Goal: Task Accomplishment & Management: Manage account settings

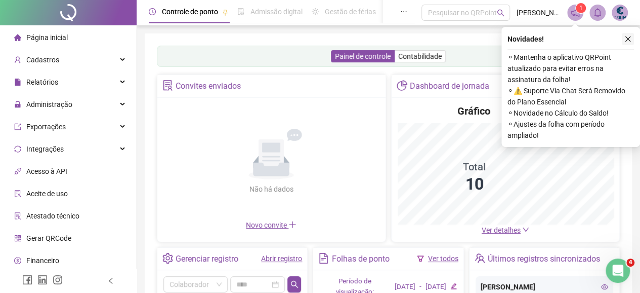
click at [628, 37] on icon "close" at bounding box center [628, 38] width 7 height 7
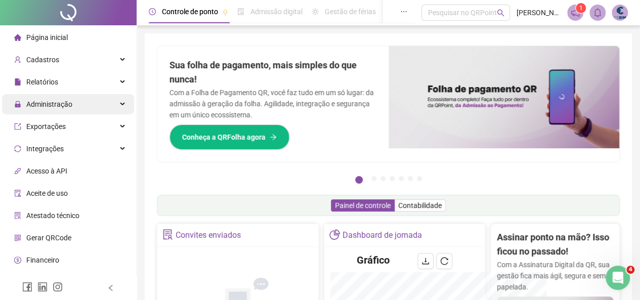
click at [43, 107] on span "Administração" at bounding box center [49, 104] width 46 height 8
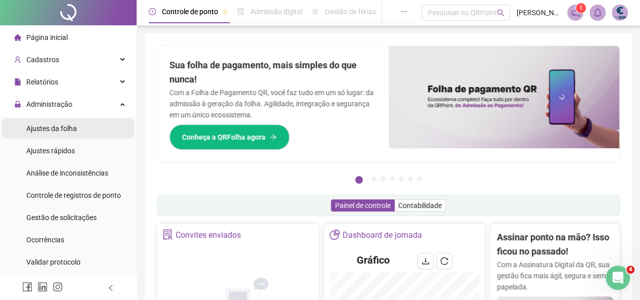
click at [41, 126] on span "Ajustes da folha" at bounding box center [51, 128] width 51 height 8
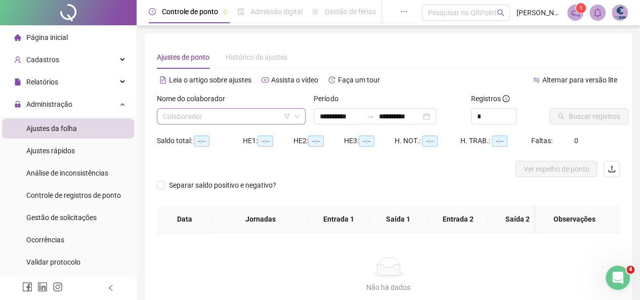
click at [253, 118] on input "search" at bounding box center [227, 116] width 128 height 15
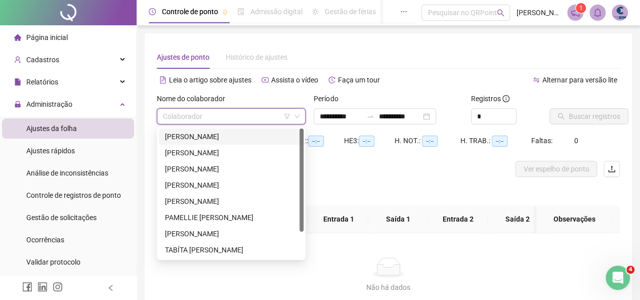
click at [221, 135] on div "ADRIANA REZENDE DA SILVA" at bounding box center [231, 136] width 133 height 11
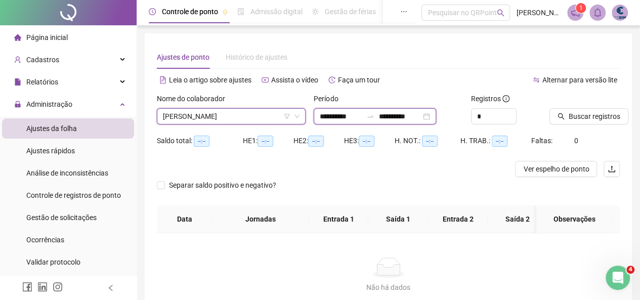
click at [414, 117] on input "**********" at bounding box center [400, 116] width 43 height 11
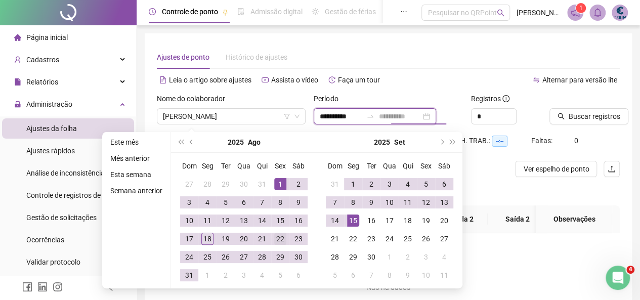
type input "**********"
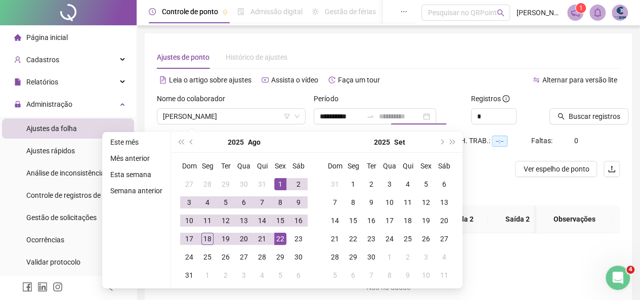
click at [274, 238] on div "22" at bounding box center [280, 239] width 12 height 12
type input "**********"
click at [601, 110] on button "Buscar registros" at bounding box center [589, 116] width 79 height 16
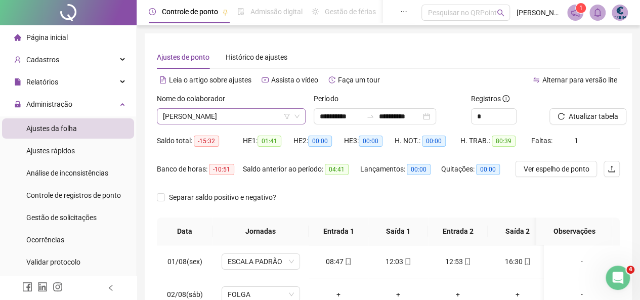
click at [236, 115] on span "ADRIANA REZENDE DA SILVA" at bounding box center [231, 116] width 137 height 15
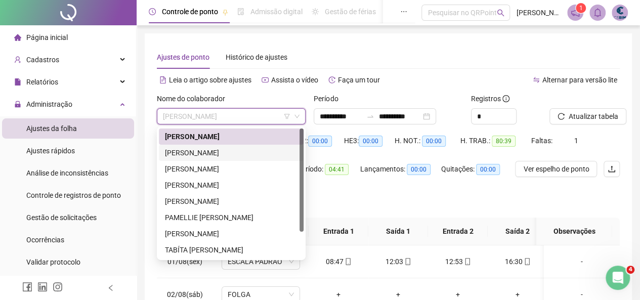
click at [384, 187] on div "Lançamentos: 00:00" at bounding box center [400, 175] width 81 height 28
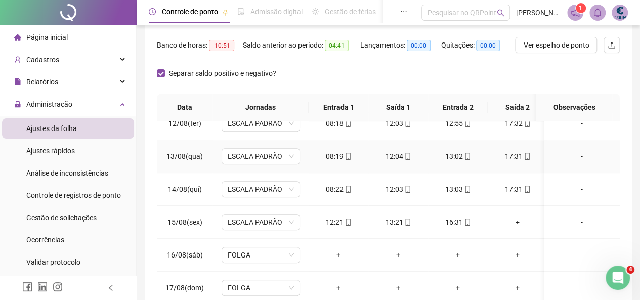
scroll to position [202, 0]
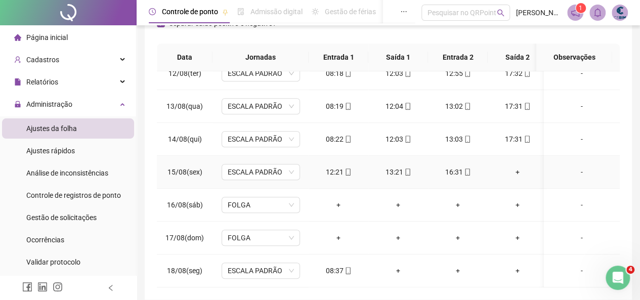
click at [518, 167] on div "+" at bounding box center [518, 172] width 44 height 11
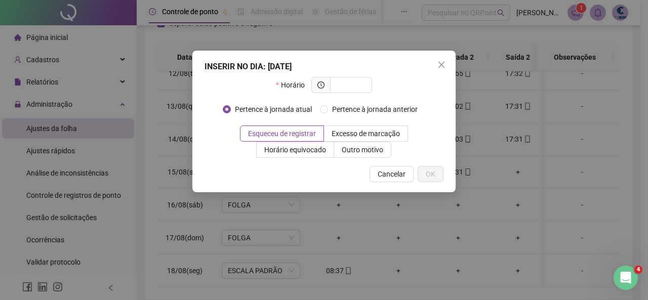
click at [512, 257] on div "INSERIR NO DIA : 15/08/2025 Horário Pertence à jornada atual Pertence à jornada…" at bounding box center [324, 150] width 648 height 300
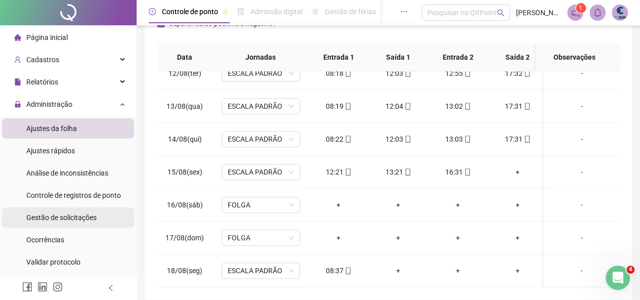
click at [77, 219] on span "Gestão de solicitações" at bounding box center [61, 218] width 70 height 8
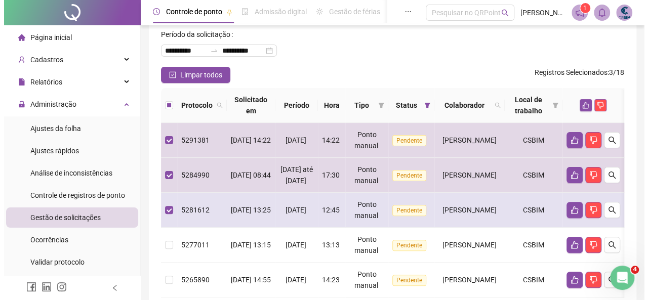
scroll to position [101, 0]
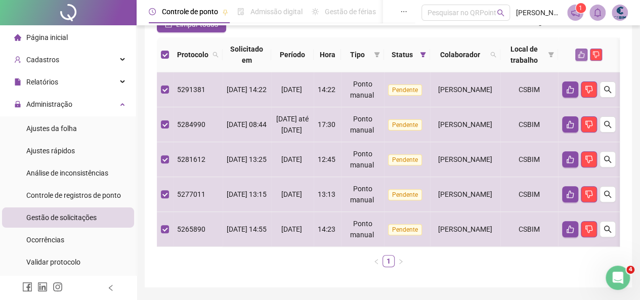
click at [588, 50] on button "button" at bounding box center [581, 55] width 12 height 12
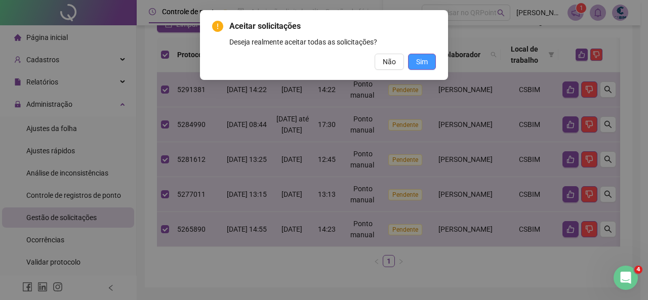
click at [429, 62] on button "Sim" at bounding box center [422, 62] width 28 height 16
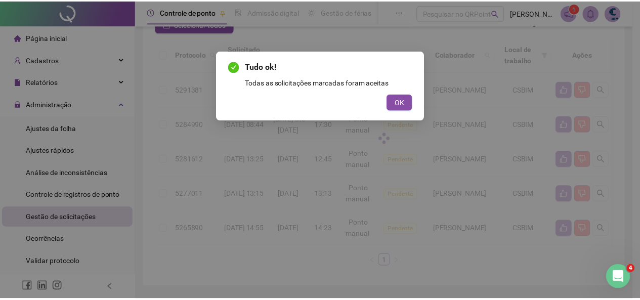
scroll to position [13, 0]
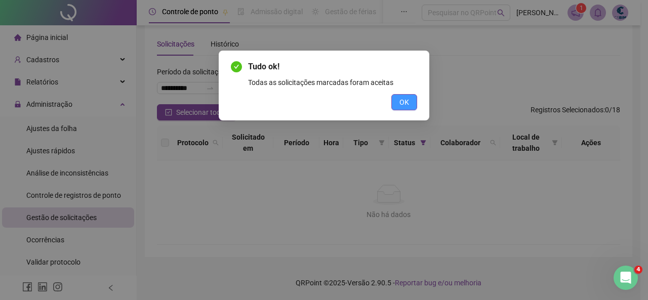
click at [412, 101] on button "OK" at bounding box center [404, 102] width 26 height 16
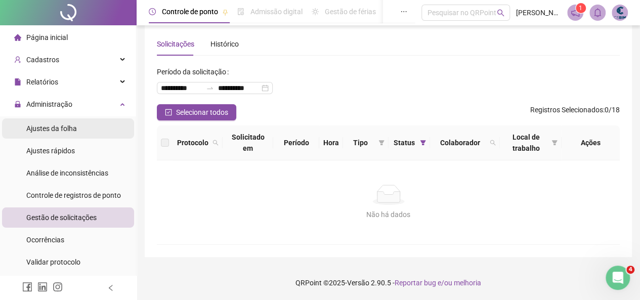
click at [57, 131] on span "Ajustes da folha" at bounding box center [51, 128] width 51 height 8
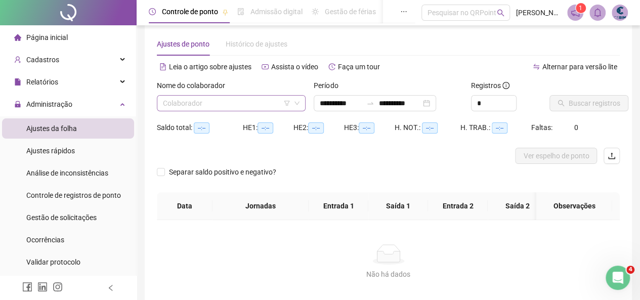
click at [236, 105] on input "search" at bounding box center [227, 103] width 128 height 15
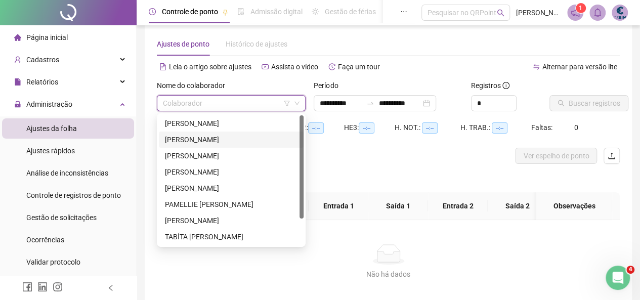
click at [222, 125] on div "ADRIANA REZENDE DA SILVA" at bounding box center [231, 123] width 133 height 11
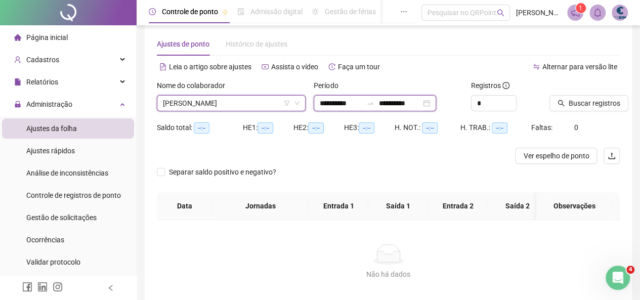
click at [421, 103] on input "**********" at bounding box center [400, 103] width 43 height 11
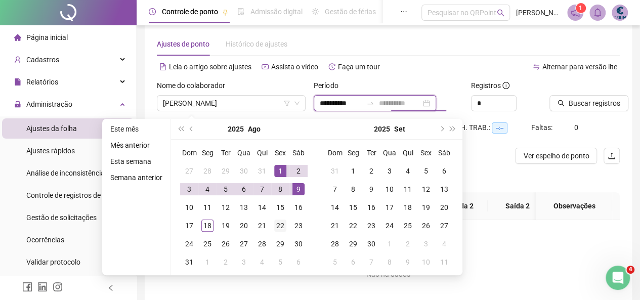
type input "**********"
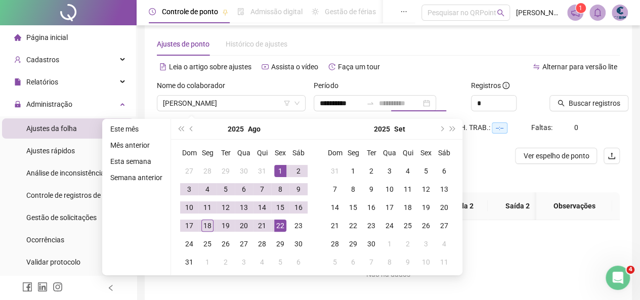
click at [278, 229] on div "22" at bounding box center [280, 226] width 12 height 12
type input "**********"
click at [589, 99] on span "Buscar registros" at bounding box center [595, 103] width 52 height 11
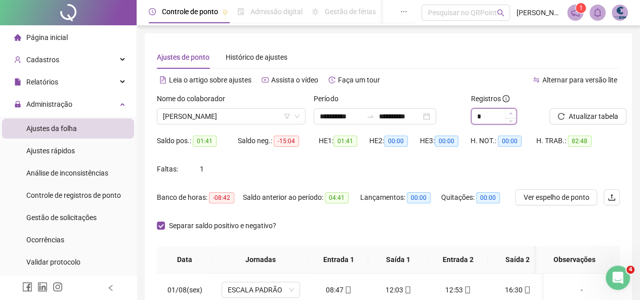
click at [507, 113] on span "Increase Value" at bounding box center [510, 113] width 11 height 9
type input "*"
click at [585, 112] on span "Atualizar tabela" at bounding box center [594, 116] width 50 height 11
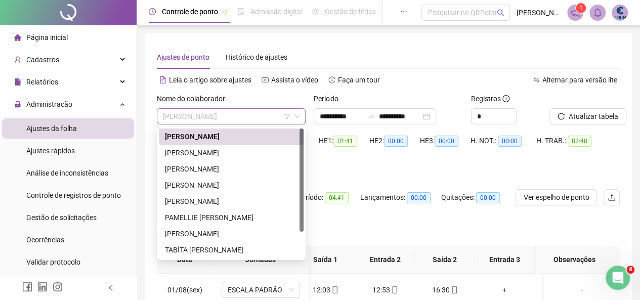
drag, startPoint x: 267, startPoint y: 115, endPoint x: 264, endPoint y: 124, distance: 9.6
click at [266, 115] on span "ADRIANA REZENDE DA SILVA" at bounding box center [231, 116] width 137 height 15
click at [229, 154] on div "DANIEL DOS SANTOS LIMA SILVA" at bounding box center [231, 152] width 133 height 11
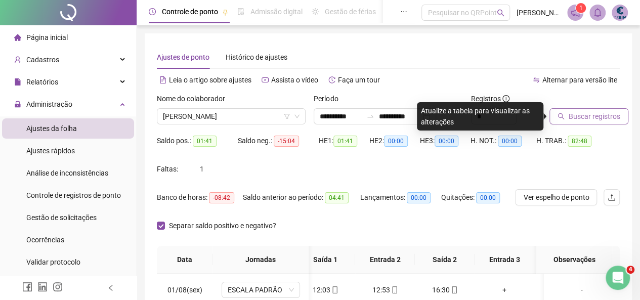
click at [591, 121] on span "Buscar registros" at bounding box center [595, 116] width 52 height 11
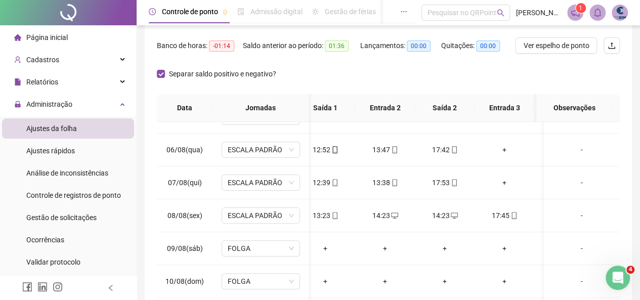
scroll to position [152, 73]
click at [446, 214] on div "14:23" at bounding box center [445, 216] width 44 height 11
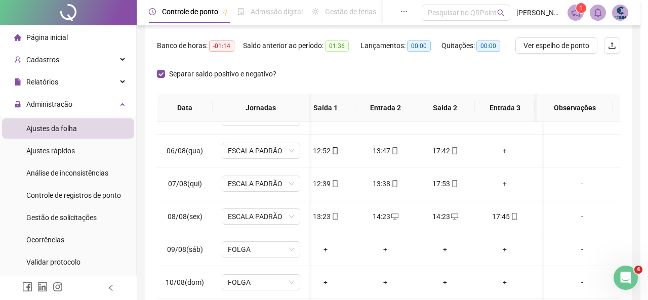
type input "**********"
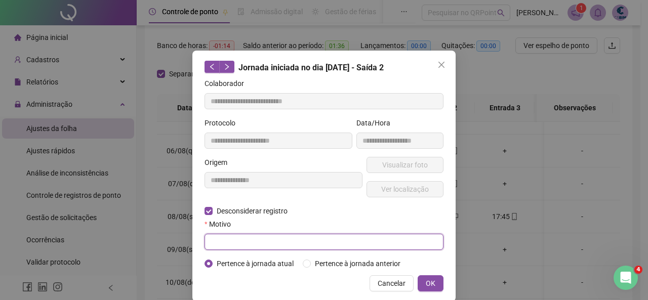
click at [226, 241] on input "text" at bounding box center [323, 242] width 239 height 16
type input "**********"
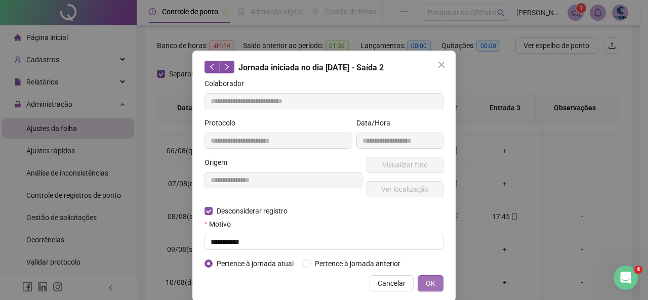
click at [418, 284] on button "OK" at bounding box center [431, 283] width 26 height 16
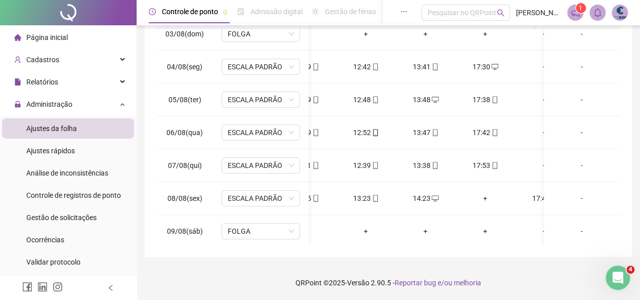
scroll to position [0, 0]
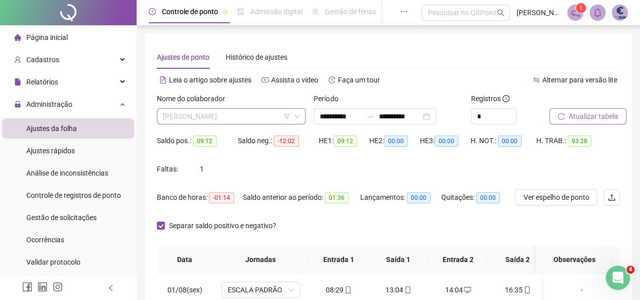
click at [259, 121] on span "DANIEL DOS SANTOS LIMA SILVA" at bounding box center [231, 116] width 137 height 15
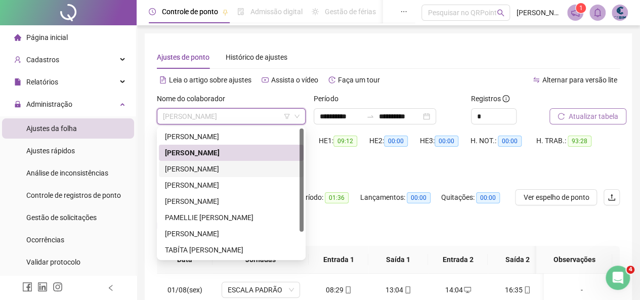
click at [229, 172] on div "GABRIEL FERREIRA MARTINS DOS SANTOS" at bounding box center [231, 168] width 133 height 11
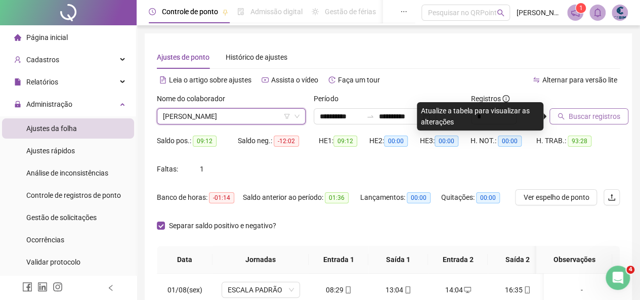
click at [593, 111] on span "Buscar registros" at bounding box center [595, 116] width 52 height 11
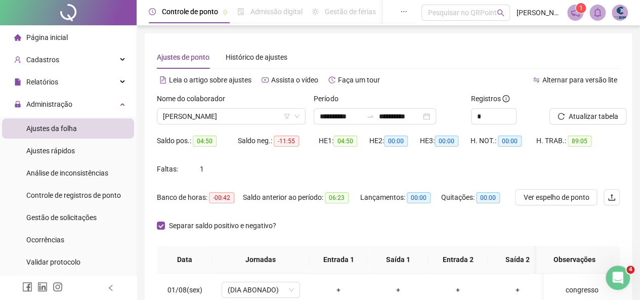
click at [215, 105] on div "Nome do colaborador" at bounding box center [231, 100] width 149 height 15
click at [222, 119] on span "GABRIEL FERREIRA MARTINS DOS SANTOS" at bounding box center [231, 116] width 137 height 15
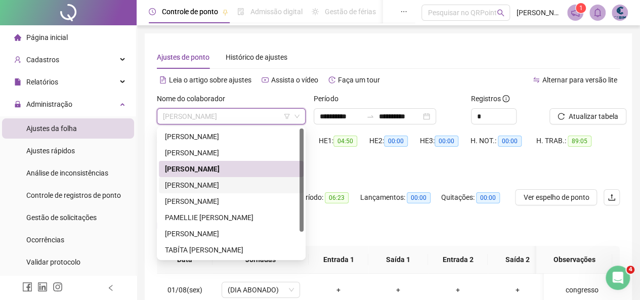
click at [211, 182] on div "GABRIEL MARASSI" at bounding box center [231, 185] width 133 height 11
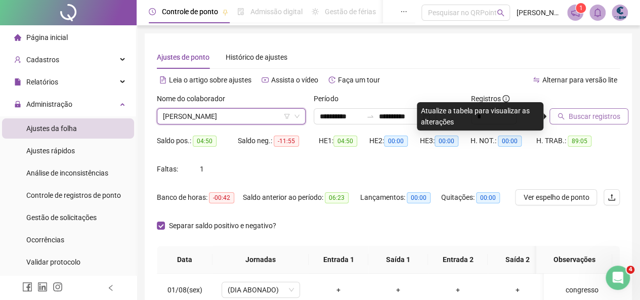
click at [595, 115] on span "Buscar registros" at bounding box center [595, 116] width 52 height 11
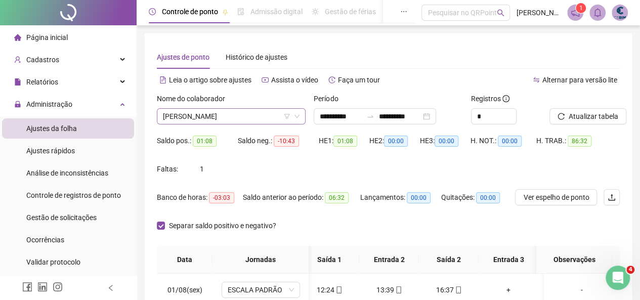
click at [215, 115] on span "GABRIEL MARASSI" at bounding box center [231, 116] width 137 height 15
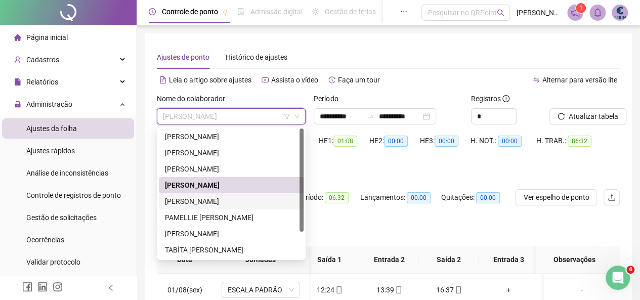
click at [204, 205] on div "LUCAS HENRIQUE FERNANDES" at bounding box center [231, 201] width 133 height 11
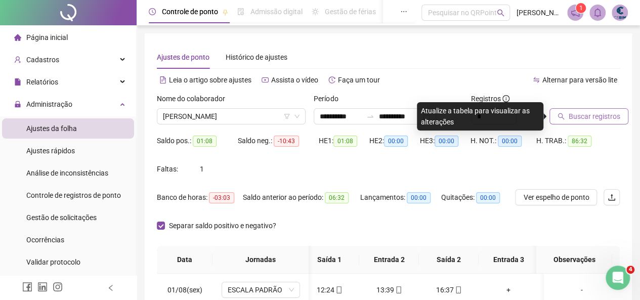
click at [607, 119] on span "Buscar registros" at bounding box center [595, 116] width 52 height 11
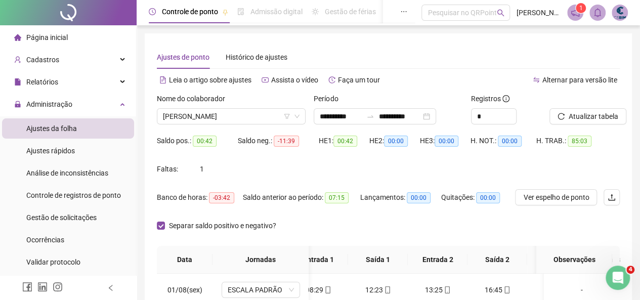
drag, startPoint x: 240, startPoint y: 115, endPoint x: 243, endPoint y: 134, distance: 19.1
click at [240, 115] on span "LUCAS HENRIQUE FERNANDES" at bounding box center [231, 116] width 137 height 15
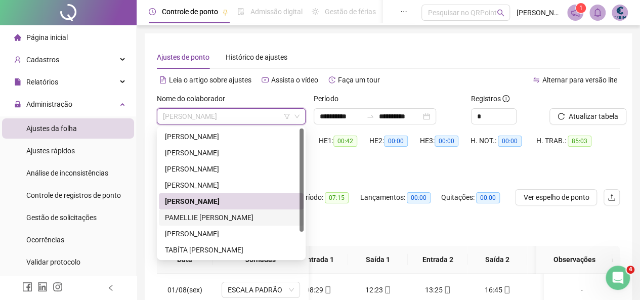
click at [220, 223] on div "PAMELLIE CAROLINE LIMA SANTOS" at bounding box center [231, 217] width 133 height 11
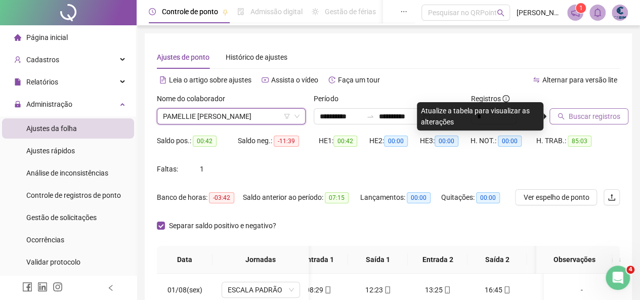
click at [598, 117] on span "Buscar registros" at bounding box center [595, 116] width 52 height 11
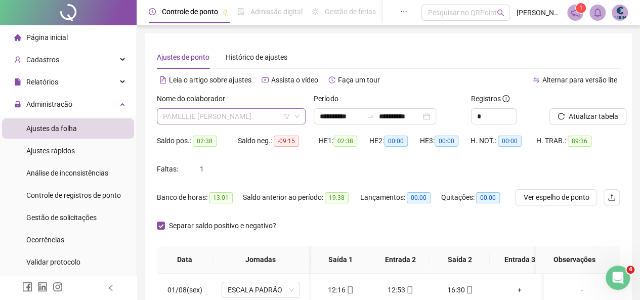
click at [259, 117] on span "PAMELLIE CAROLINE LIMA SANTOS" at bounding box center [231, 116] width 137 height 15
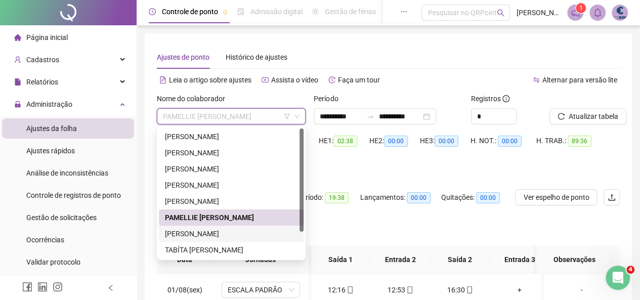
click at [229, 235] on div "RENAN TEIXEIRA DOS SANTOS" at bounding box center [231, 233] width 133 height 11
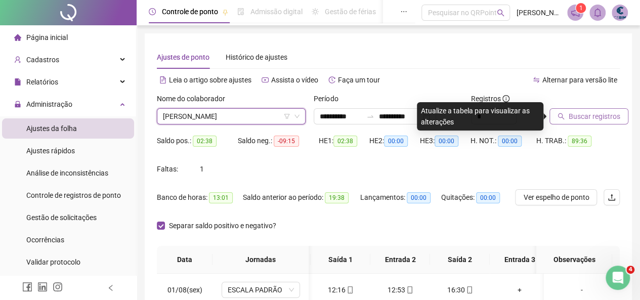
click at [598, 111] on span "Buscar registros" at bounding box center [595, 116] width 52 height 11
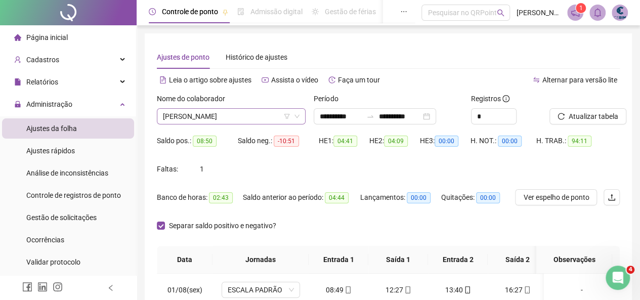
click at [254, 119] on span "RENAN TEIXEIRA DOS SANTOS" at bounding box center [231, 116] width 137 height 15
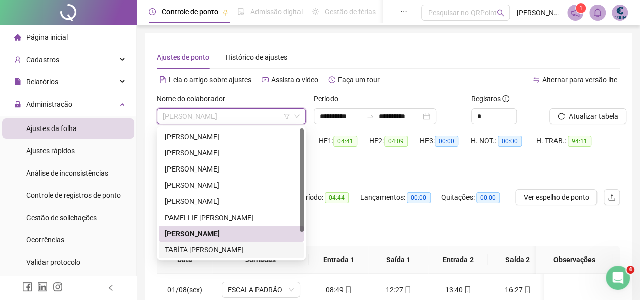
click at [210, 250] on div "TABÍTA RAFAELA RODRIGUES PEREIRA" at bounding box center [231, 249] width 133 height 11
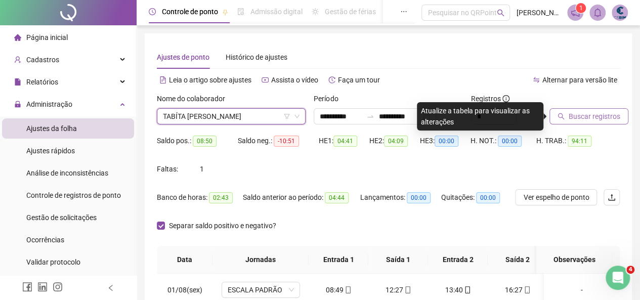
click at [581, 108] on button "Buscar registros" at bounding box center [589, 116] width 79 height 16
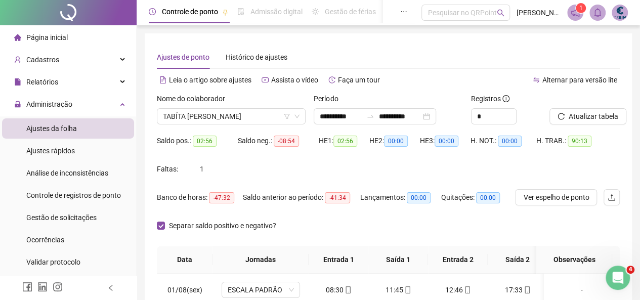
click at [196, 107] on div "Nome do colaborador" at bounding box center [231, 100] width 149 height 15
click at [197, 119] on span "TABÍTA RAFAELA RODRIGUES PEREIRA" at bounding box center [231, 116] width 137 height 15
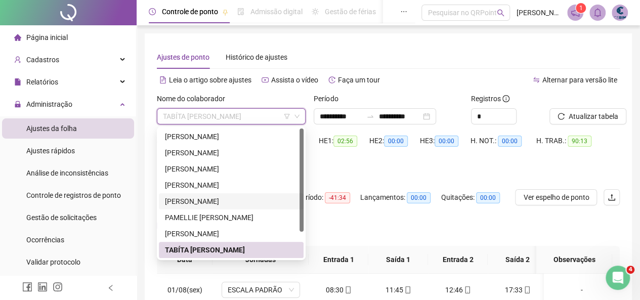
scroll to position [32, 0]
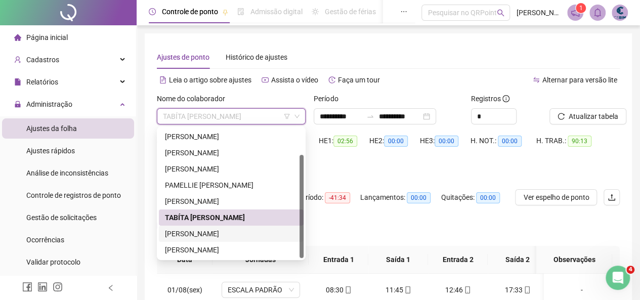
click at [188, 241] on div "TIAGO RAFAEL RAMOS NOGUEIRA" at bounding box center [231, 234] width 145 height 16
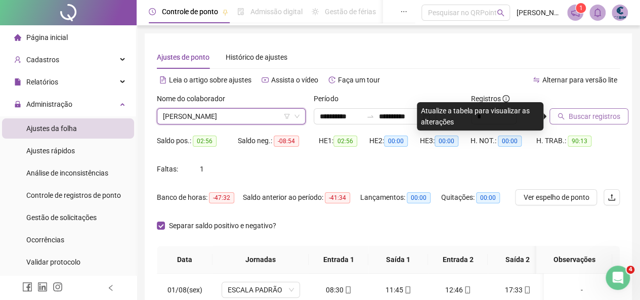
click at [570, 114] on span "Buscar registros" at bounding box center [595, 116] width 52 height 11
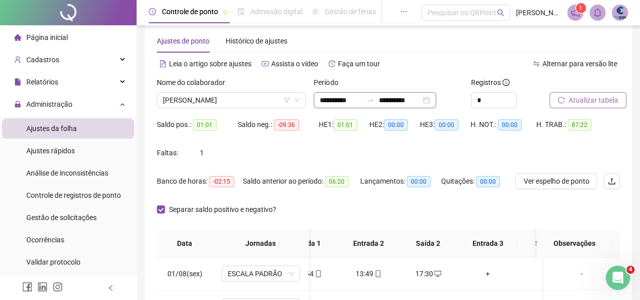
scroll to position [0, 0]
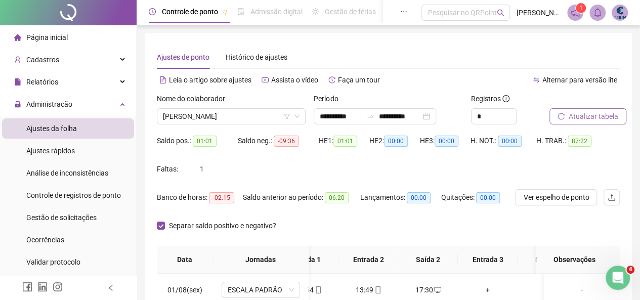
click at [205, 107] on div "Nome do colaborador" at bounding box center [231, 100] width 149 height 15
click at [210, 119] on span "TIAGO RAFAEL RAMOS NOGUEIRA" at bounding box center [231, 116] width 137 height 15
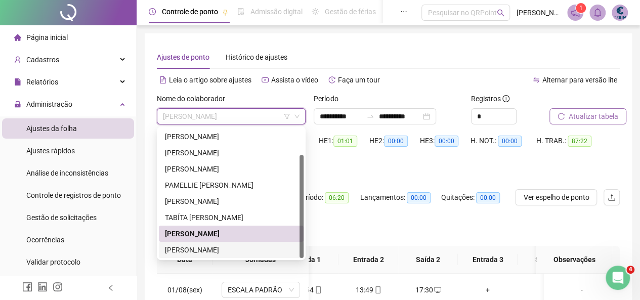
click at [222, 248] on div "VICTOR FAGUNDES DE SOUZA" at bounding box center [231, 249] width 133 height 11
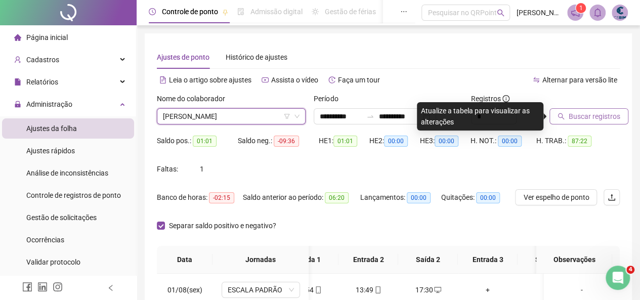
click at [582, 119] on span "Buscar registros" at bounding box center [595, 116] width 52 height 11
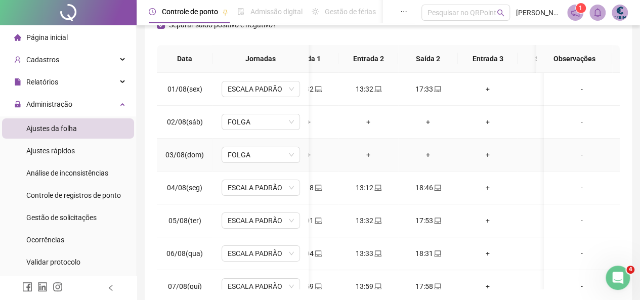
scroll to position [202, 0]
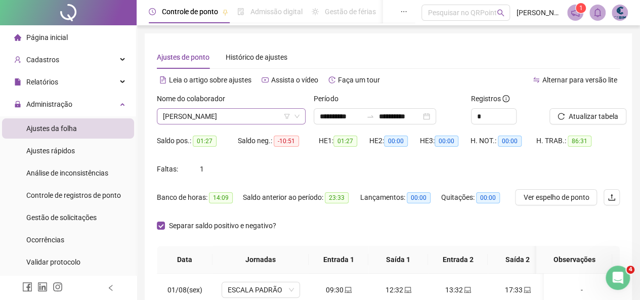
click at [238, 114] on span "VICTOR FAGUNDES DE SOUZA" at bounding box center [231, 116] width 137 height 15
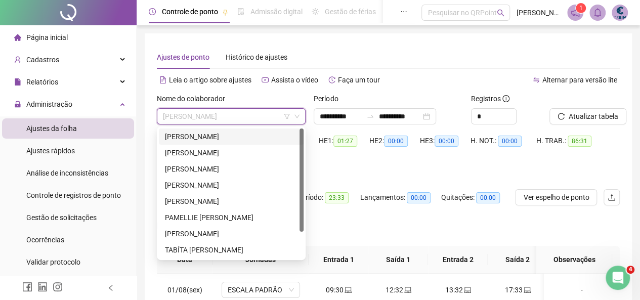
click at [209, 140] on div "ADRIANA REZENDE DA SILVA" at bounding box center [231, 136] width 133 height 11
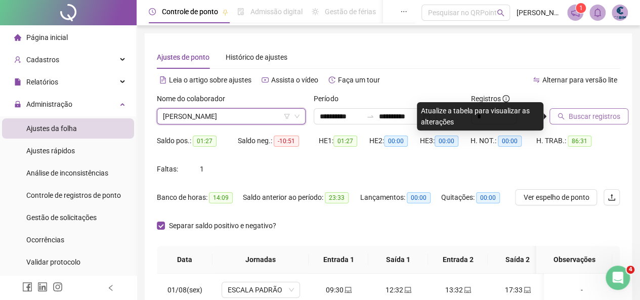
click at [606, 114] on span "Buscar registros" at bounding box center [595, 116] width 52 height 11
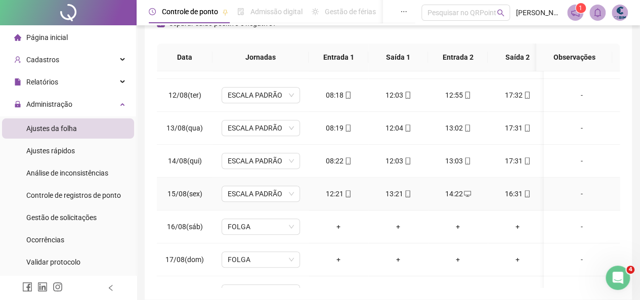
click at [454, 190] on div "14:22" at bounding box center [458, 193] width 44 height 11
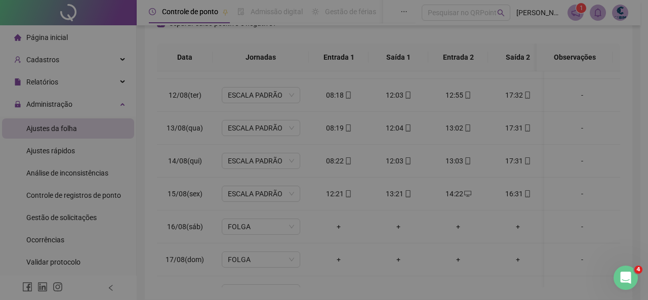
type input "**********"
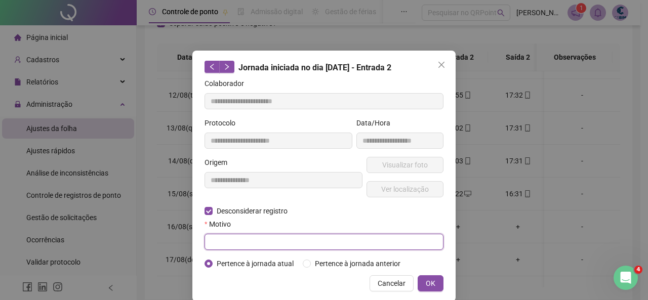
click at [315, 239] on input "text" at bounding box center [323, 242] width 239 height 16
type input "**********"
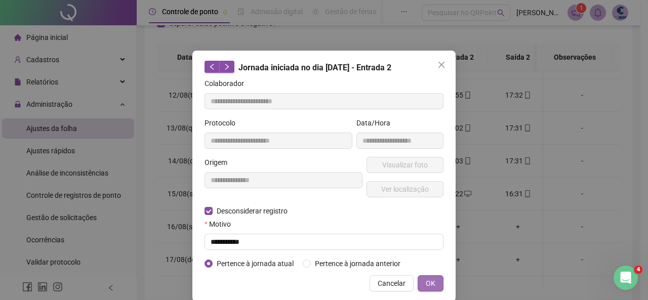
click at [431, 287] on span "OK" at bounding box center [431, 283] width 10 height 11
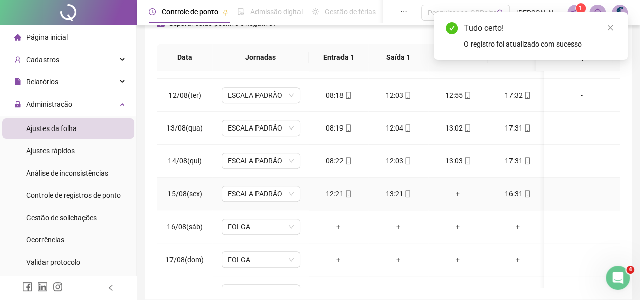
click at [456, 194] on div "+" at bounding box center [458, 193] width 44 height 11
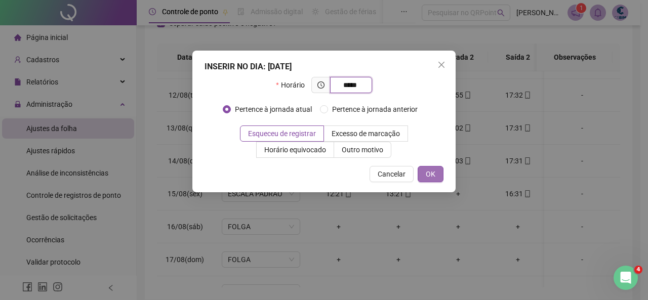
type input "*****"
click at [431, 179] on span "OK" at bounding box center [431, 174] width 10 height 11
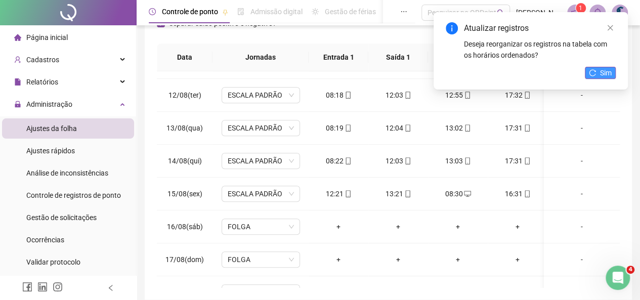
click at [591, 75] on icon "reload" at bounding box center [593, 72] width 7 height 7
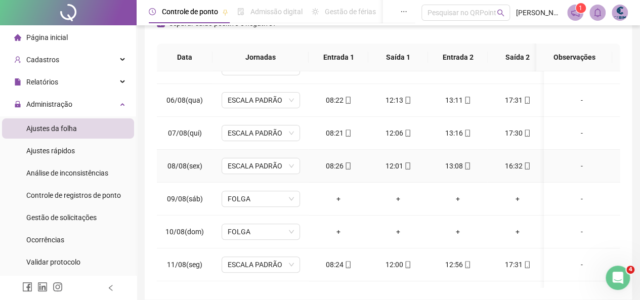
scroll to position [9, 0]
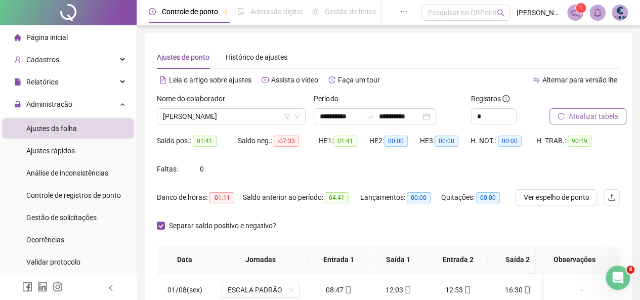
click at [574, 116] on span "Atualizar tabela" at bounding box center [594, 116] width 50 height 11
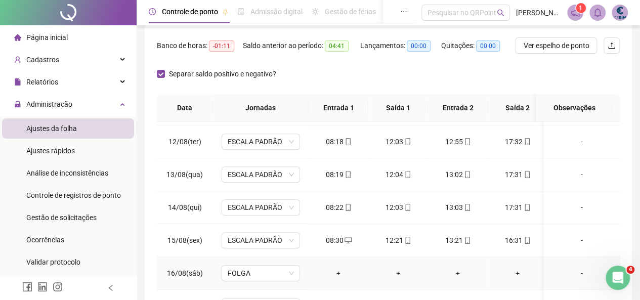
scroll to position [381, 0]
